Goal: Information Seeking & Learning: Learn about a topic

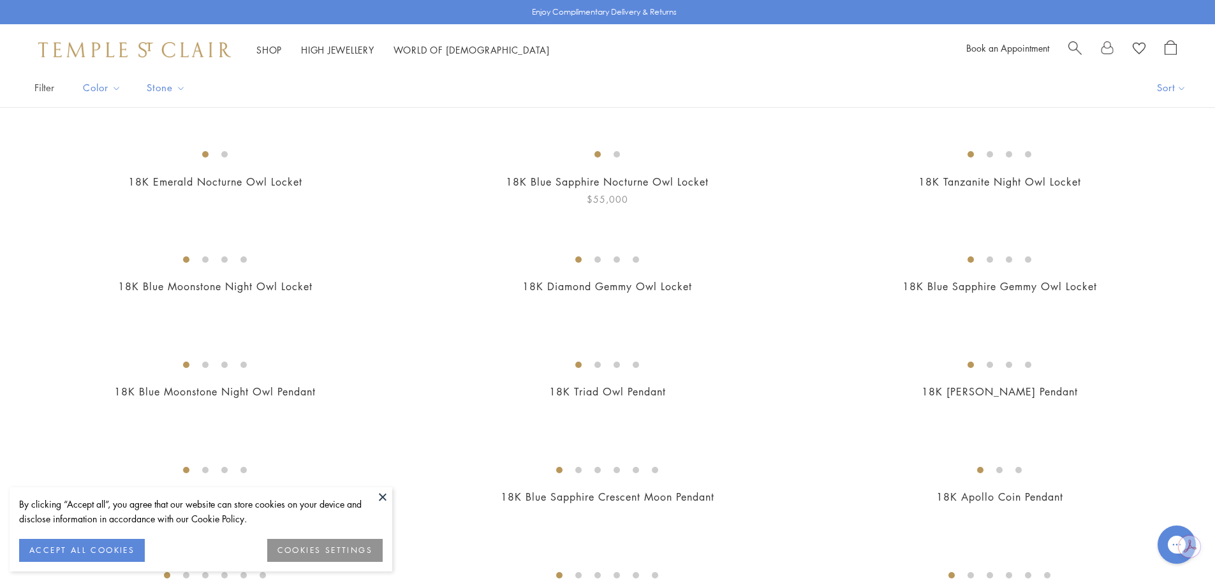
scroll to position [128, 0]
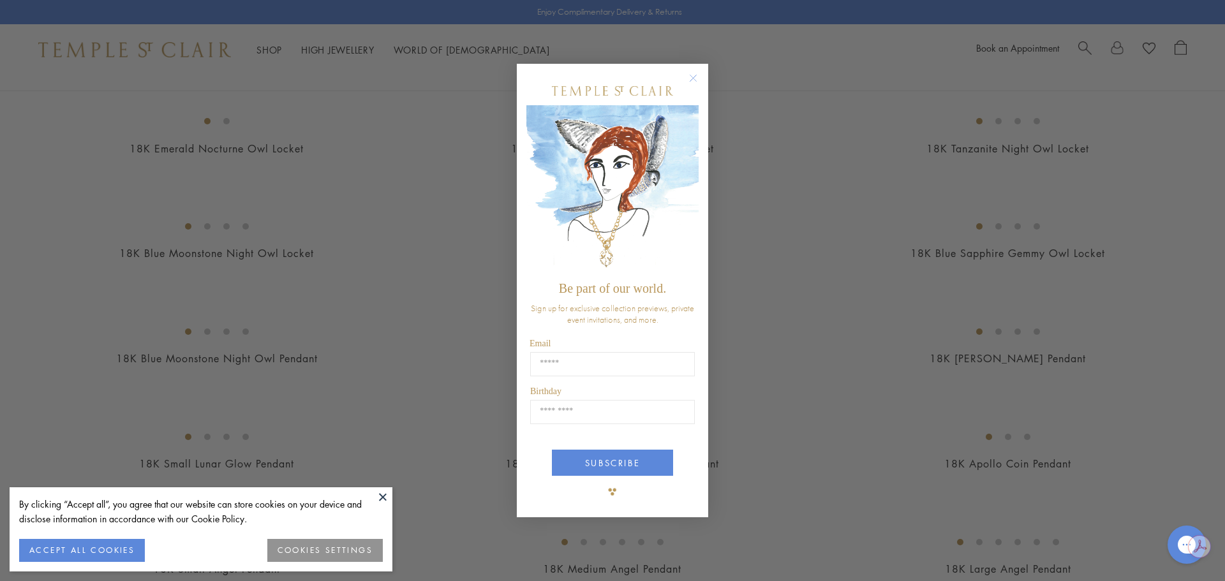
click at [693, 80] on circle "Close dialog" at bounding box center [693, 77] width 15 height 15
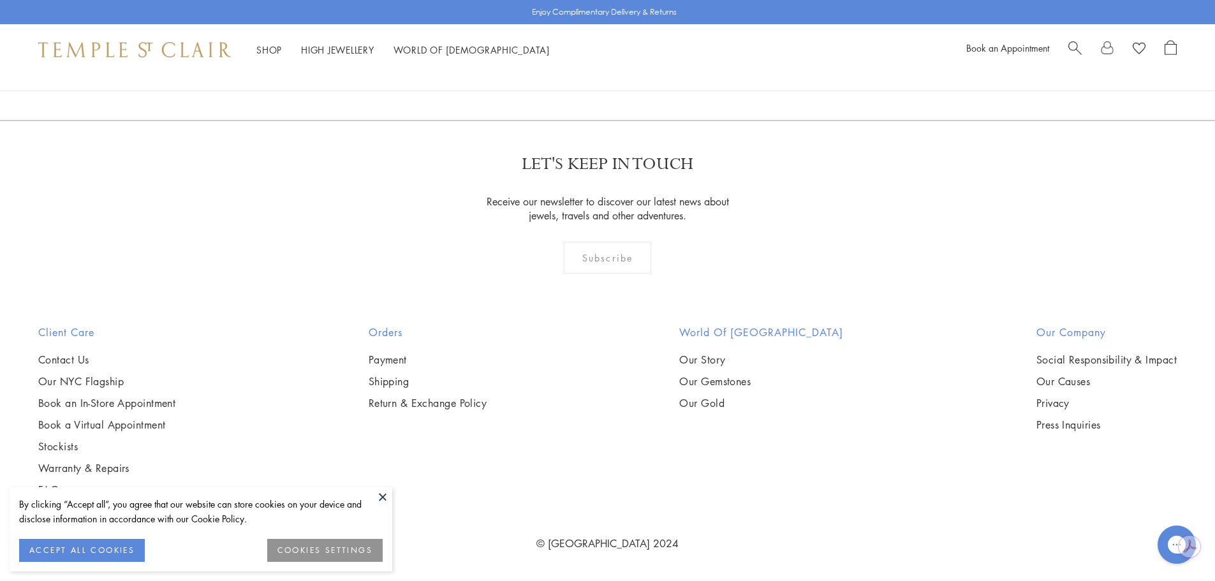
scroll to position [9695, 0]
click at [0, 0] on img at bounding box center [0, 0] width 0 height 0
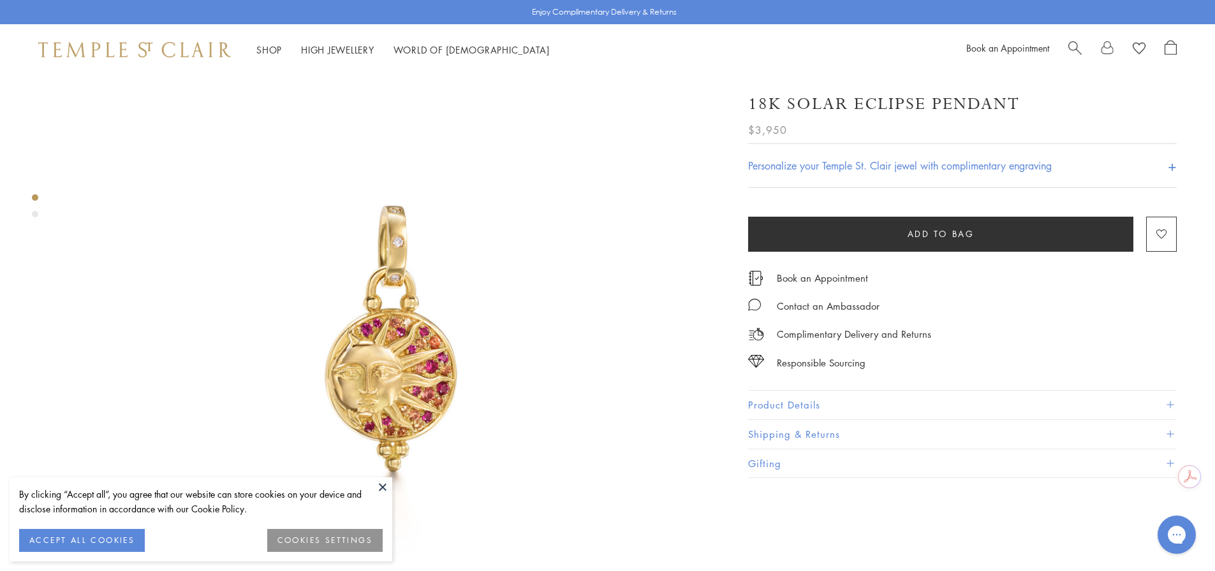
scroll to position [64, 0]
click at [805, 399] on button "Product Details" at bounding box center [962, 405] width 429 height 29
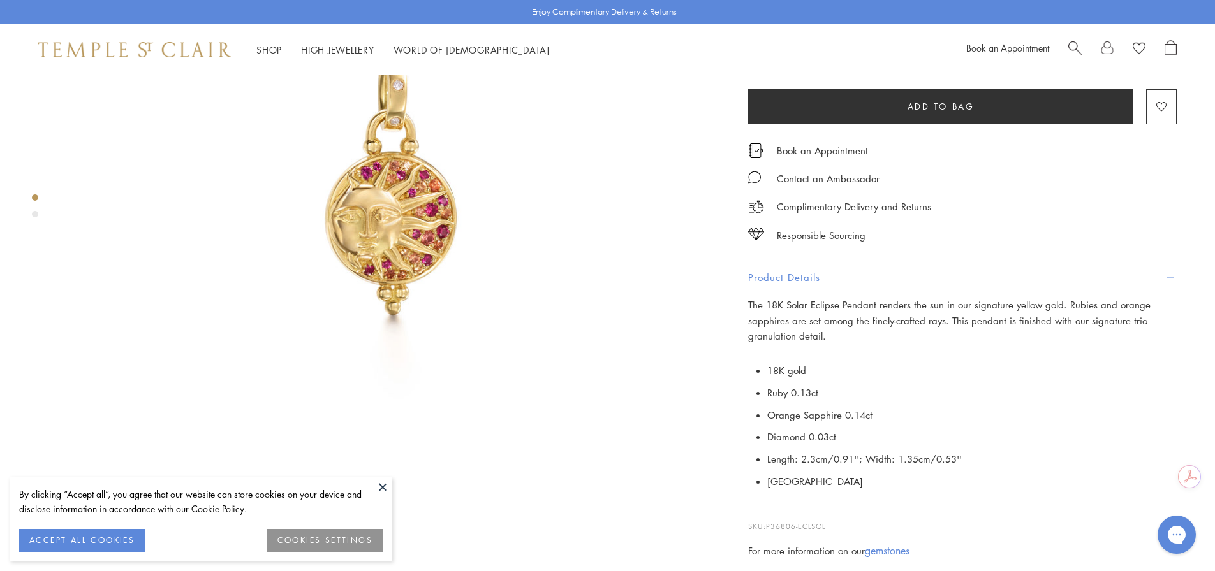
scroll to position [255, 0]
